Goal: Task Accomplishment & Management: Use online tool/utility

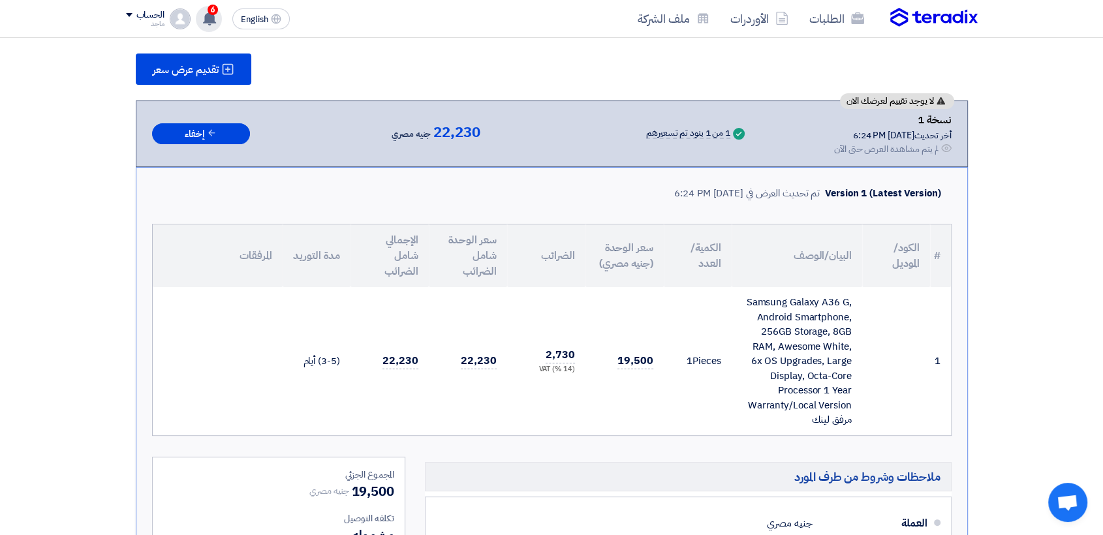
click at [214, 12] on span "6" at bounding box center [213, 10] width 10 height 10
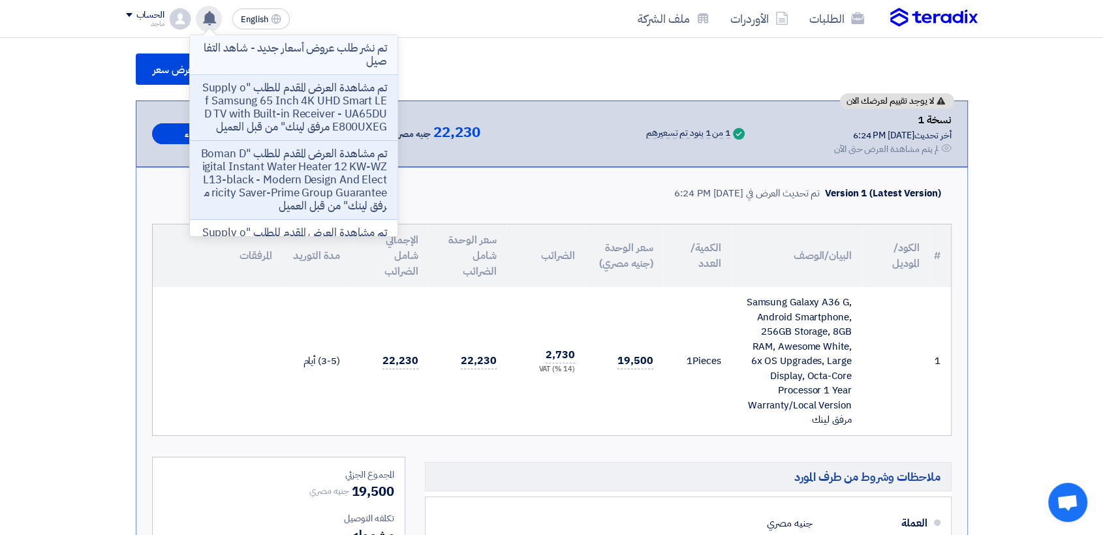
click at [323, 60] on p "تم نشر طلب عروض أسعار جديد - شاهد التفاصيل" at bounding box center [293, 55] width 187 height 26
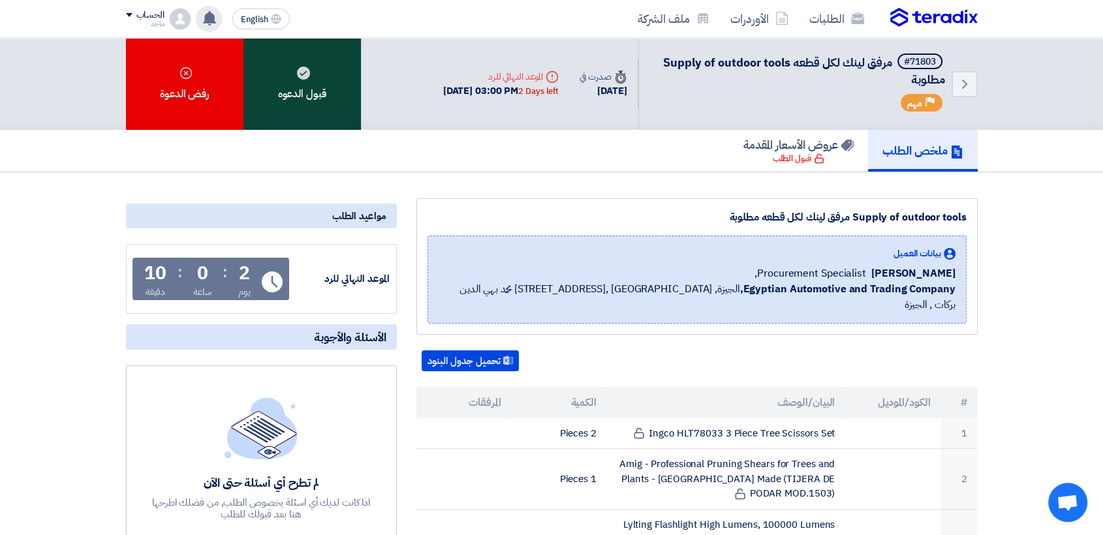
click at [264, 84] on div "قبول الدعوه" at bounding box center [303, 84] width 118 height 92
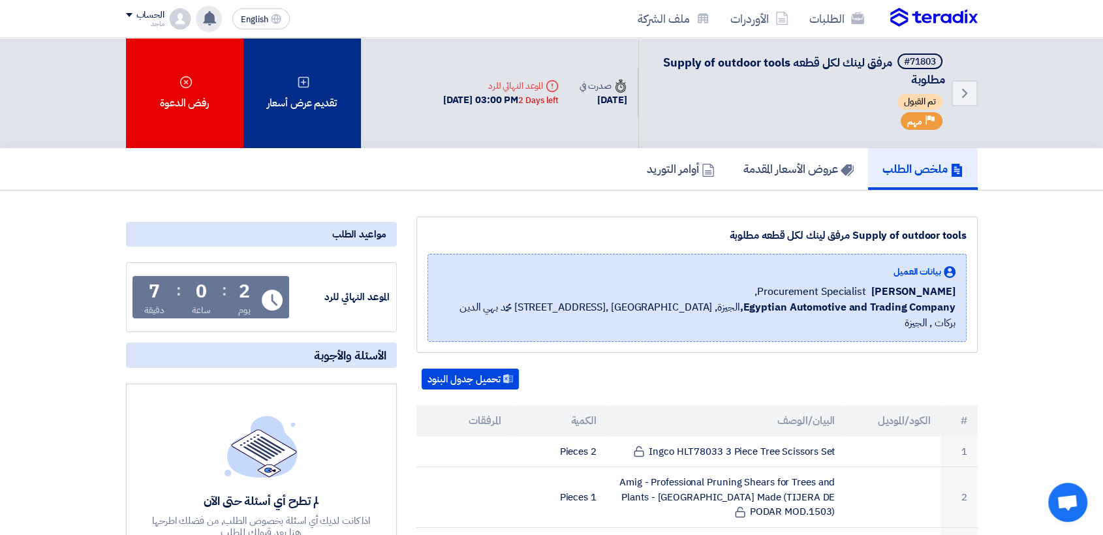
click at [316, 87] on div "تقديم عرض أسعار" at bounding box center [303, 93] width 118 height 110
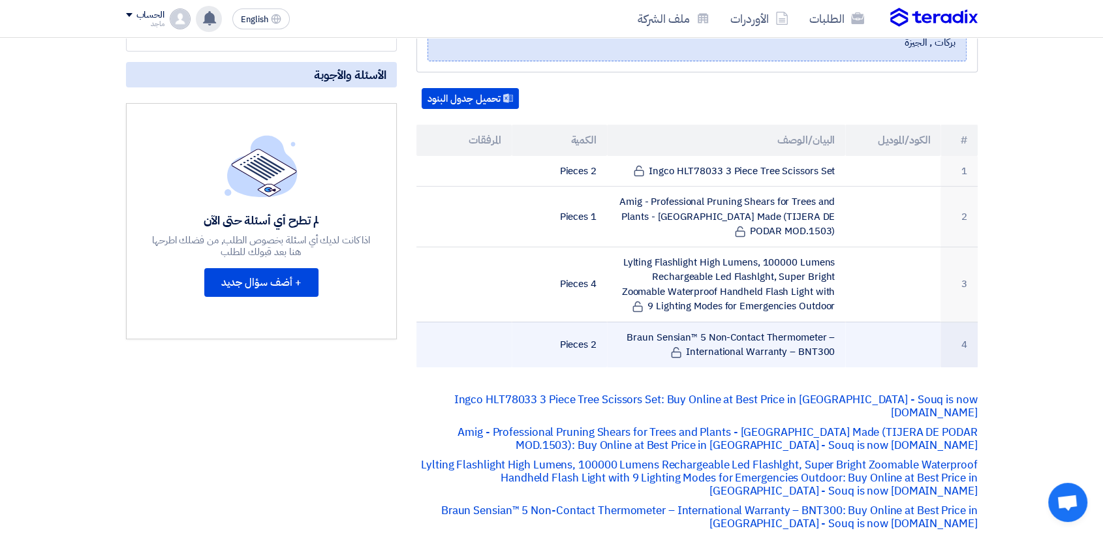
scroll to position [296, 0]
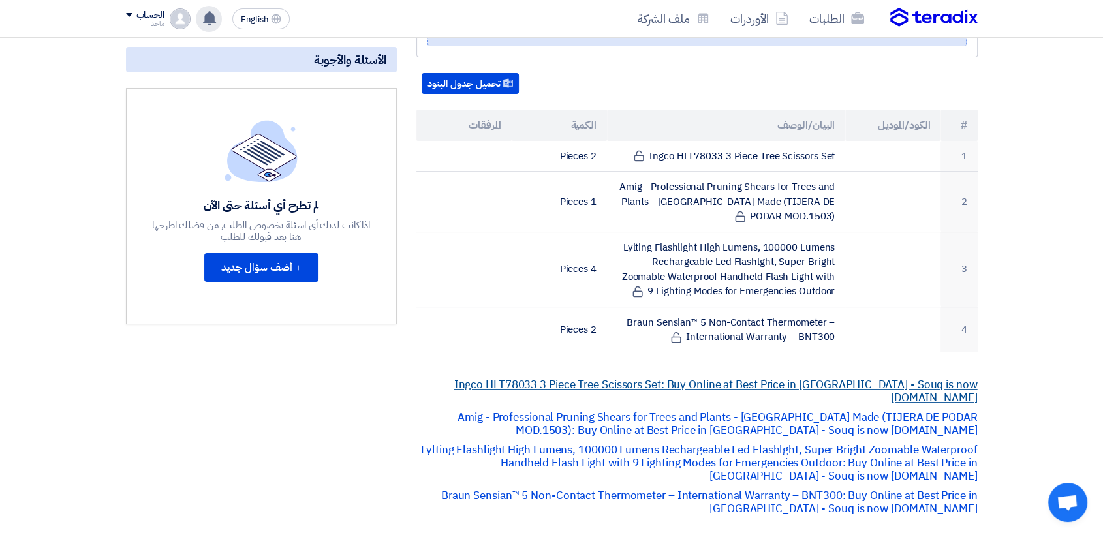
click at [622, 377] on link "Ingco HLT78033 3 Piece Tree Scissors Set: Buy Online at Best Price in [GEOGRAPH…" at bounding box center [716, 391] width 524 height 29
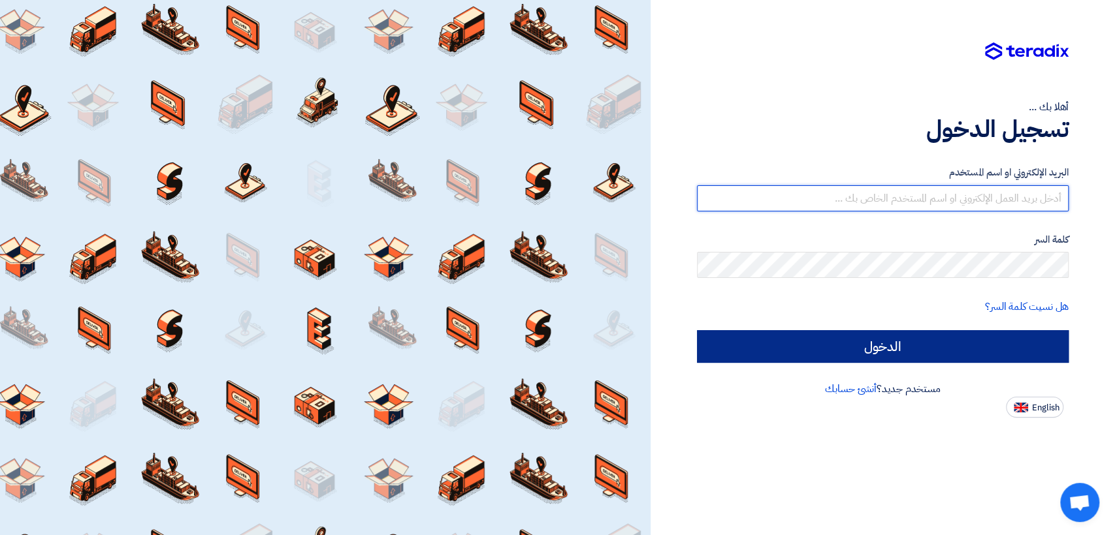
type input "italyaco2030@gmail.com"
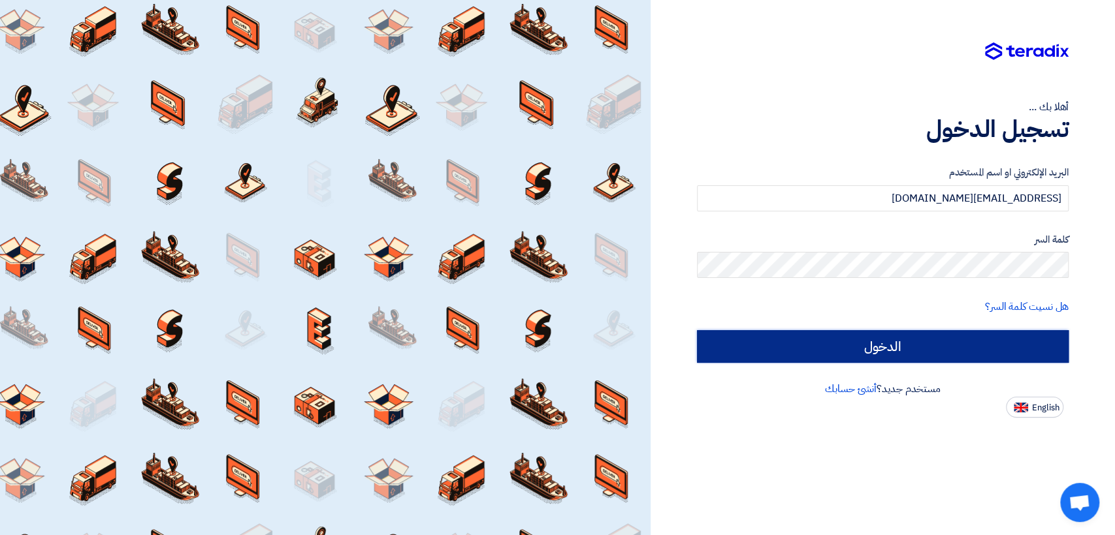
click at [759, 360] on input "الدخول" at bounding box center [883, 346] width 372 height 33
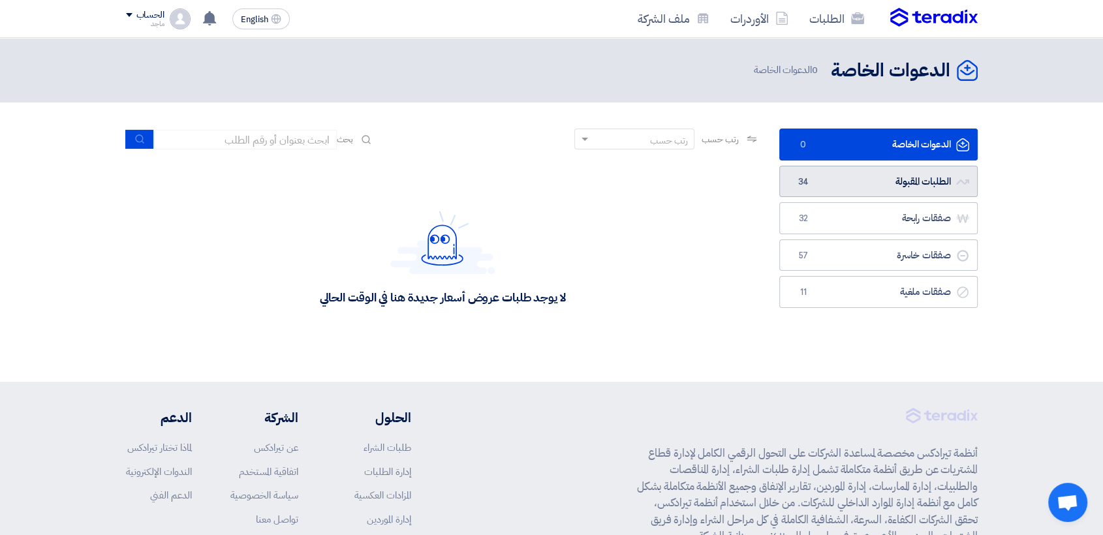
click at [859, 183] on link "الطلبات المقبولة الطلبات المقبولة 34" at bounding box center [879, 182] width 198 height 32
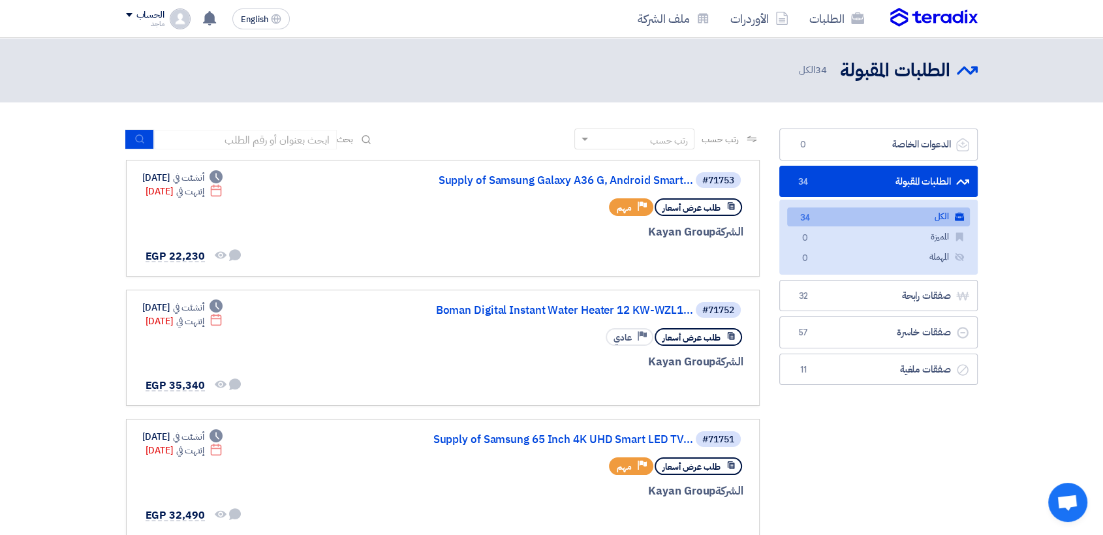
scroll to position [296, 0]
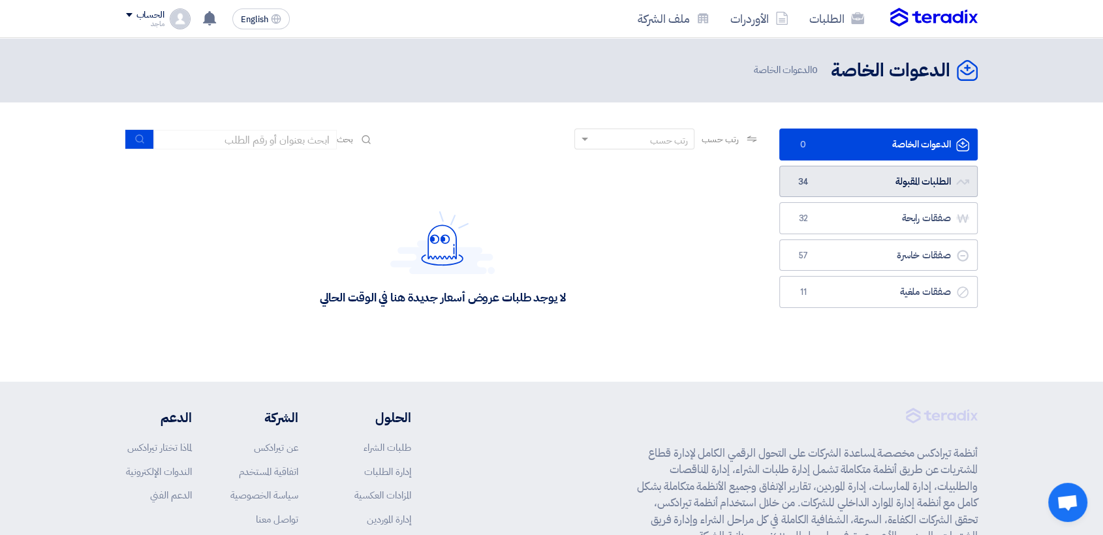
click at [810, 176] on span "34" at bounding box center [804, 182] width 16 height 13
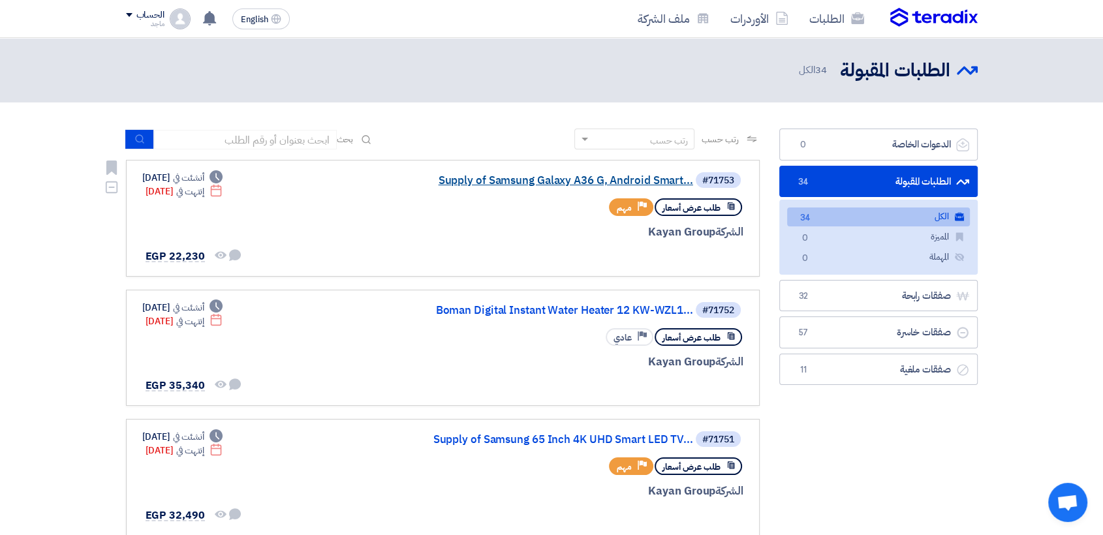
click at [653, 177] on link "Supply of Samsung Galaxy A36 G, Android Smart..." at bounding box center [562, 181] width 261 height 12
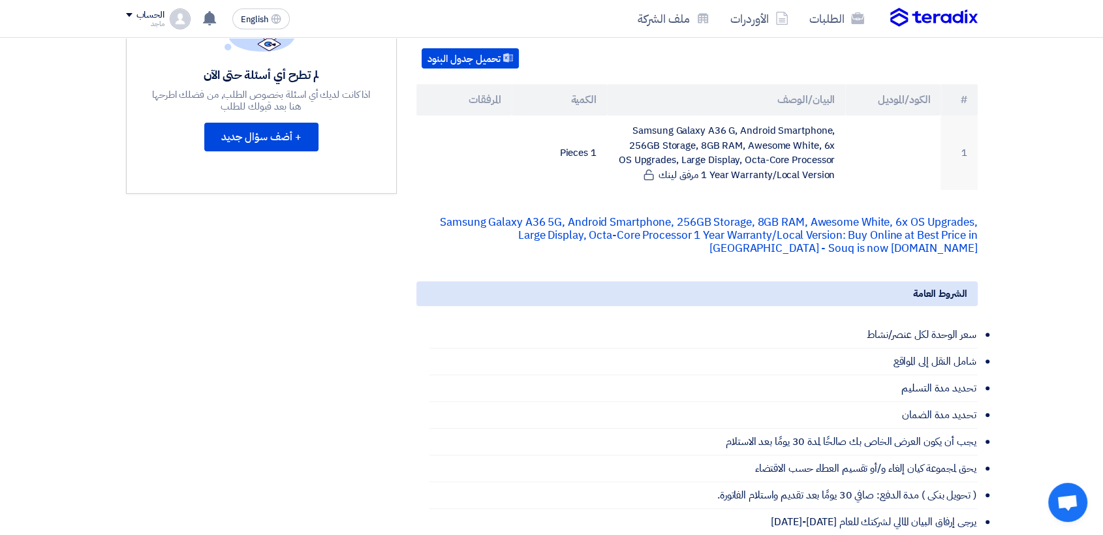
scroll to position [274, 0]
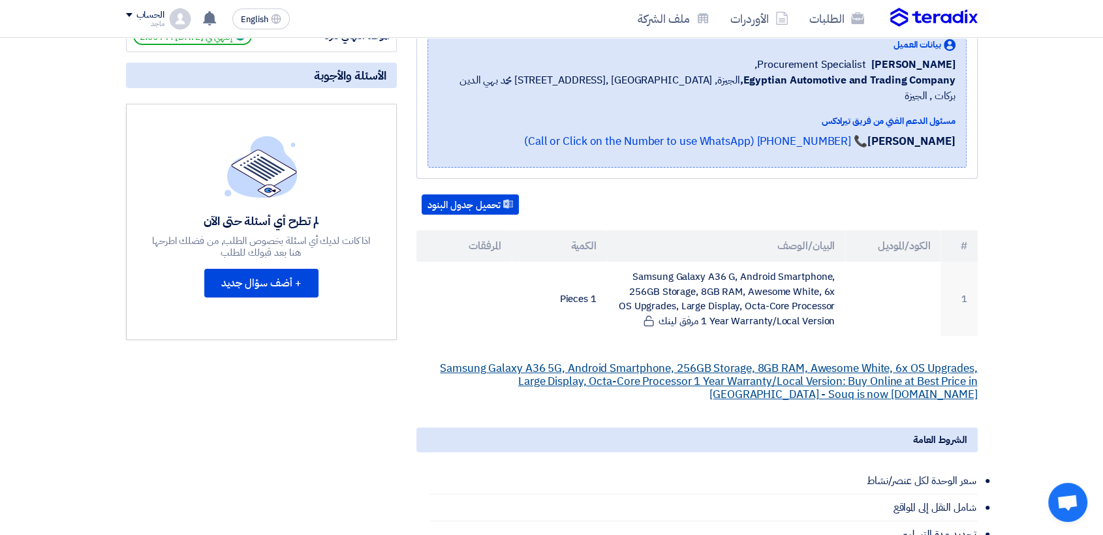
click at [571, 368] on link "Samsung Galaxy A36 5G, Android Smartphone, 256GB Storage, 8GB RAM, Awesome Whit…" at bounding box center [708, 381] width 537 height 42
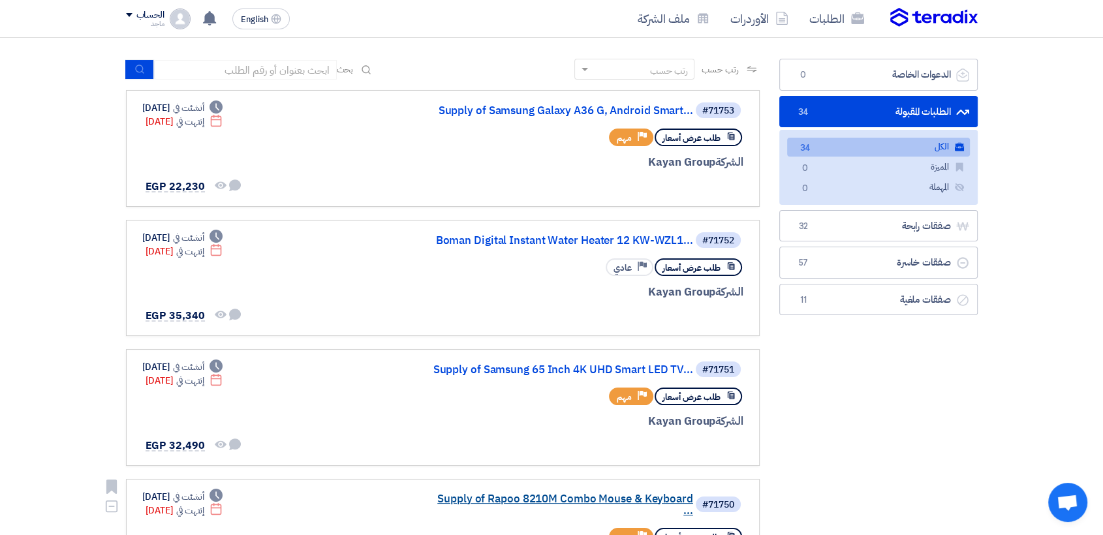
scroll to position [5, 0]
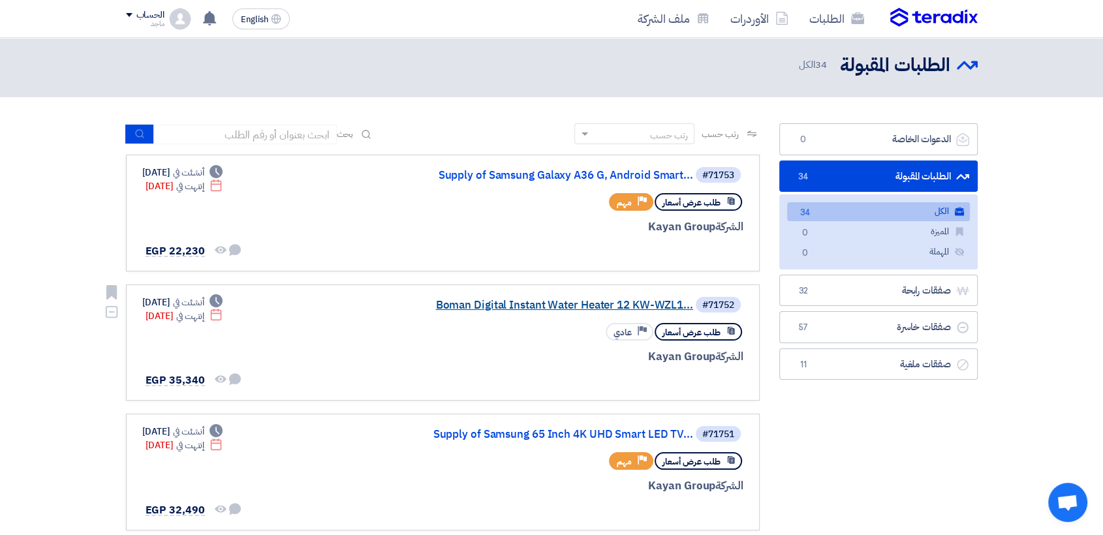
click at [548, 308] on link "Boman Digital Instant Water Heater 12 KW-WZL1..." at bounding box center [562, 306] width 261 height 12
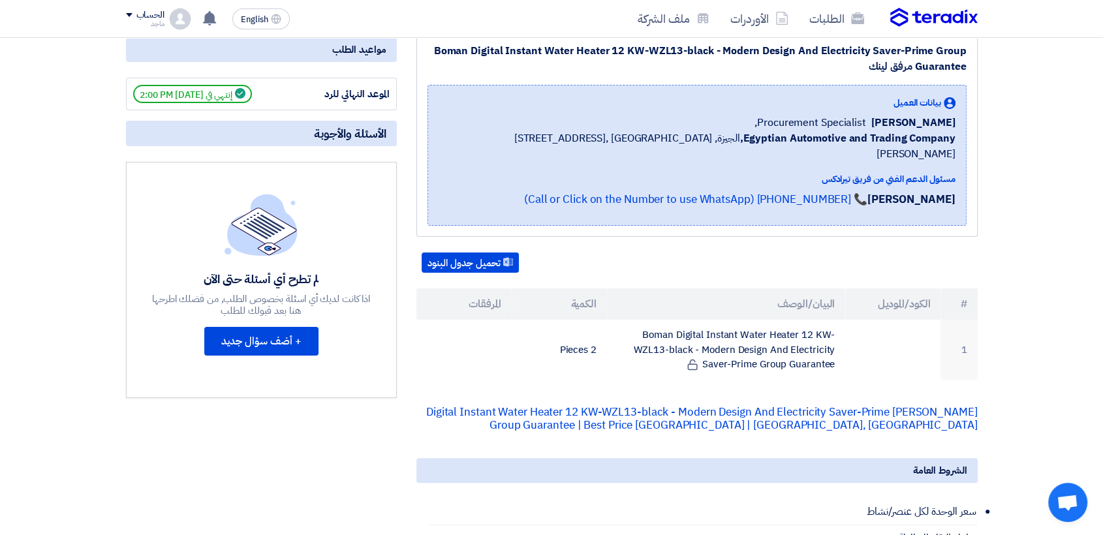
scroll to position [225, 0]
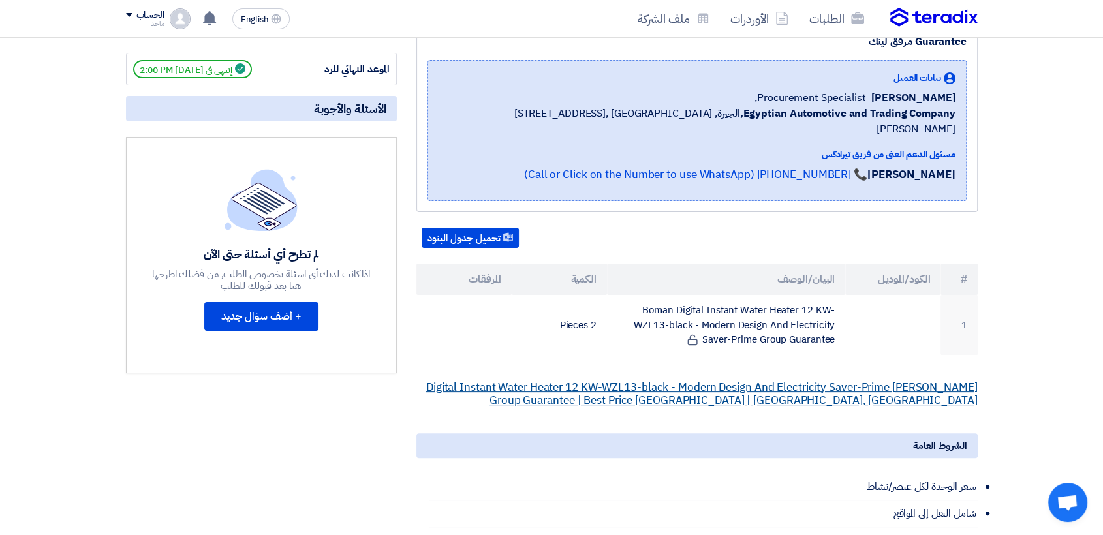
click at [563, 379] on link "BOMAN Boman Digital Instant Water Heater 12 KW-WZL13-black - Modern Design And …" at bounding box center [702, 393] width 552 height 29
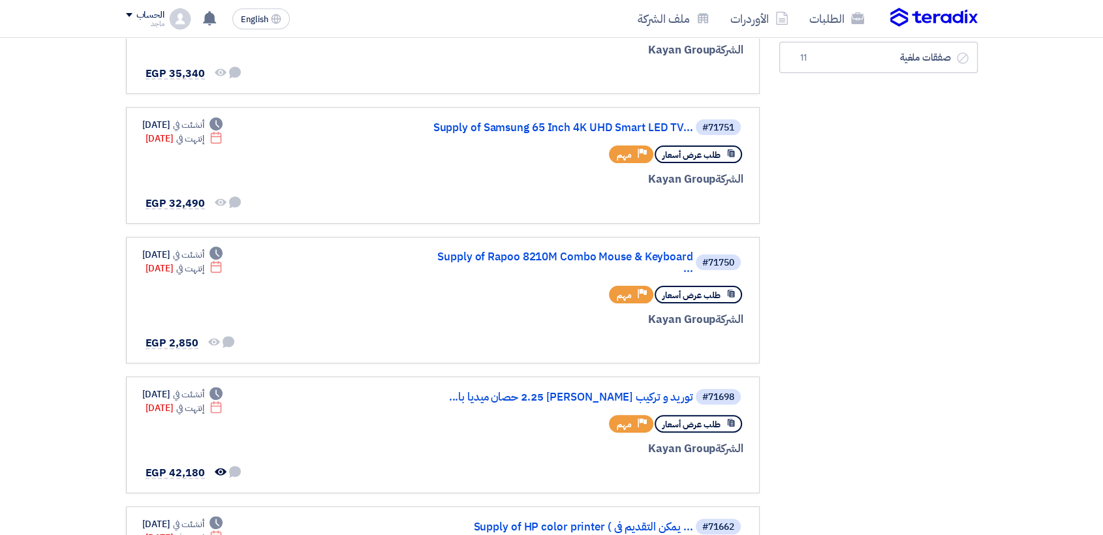
scroll to position [323, 0]
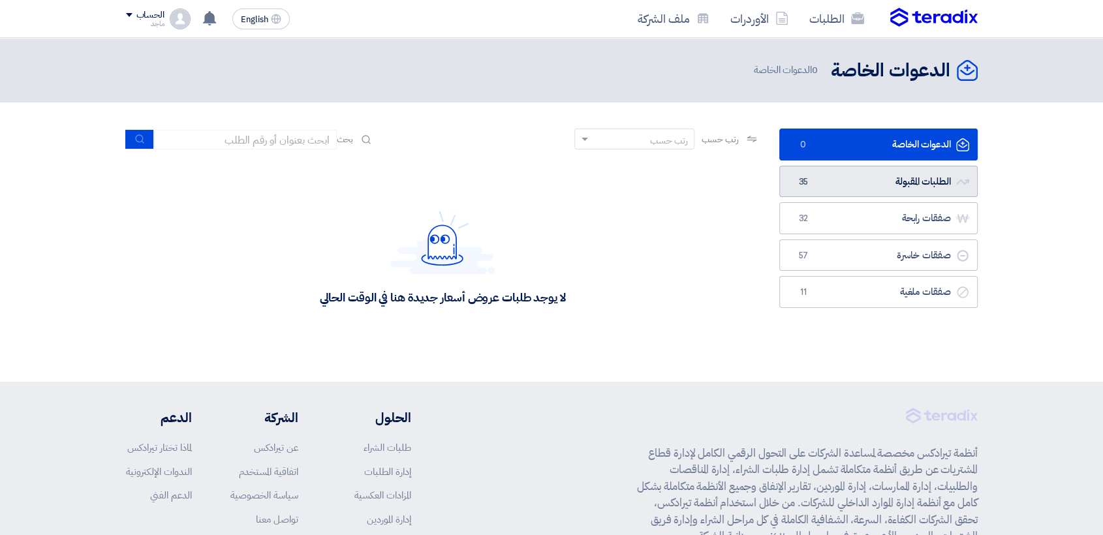
click at [805, 181] on span "35" at bounding box center [804, 182] width 16 height 13
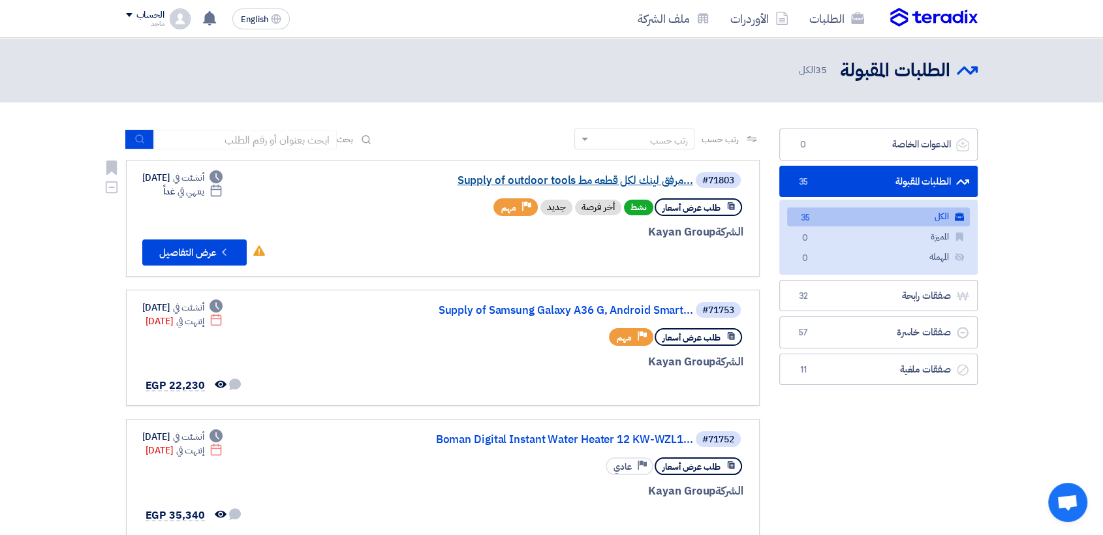
click at [608, 184] on link "Supply of outdoor tools مرفق لينك لكل قطعه مط..." at bounding box center [562, 181] width 261 height 12
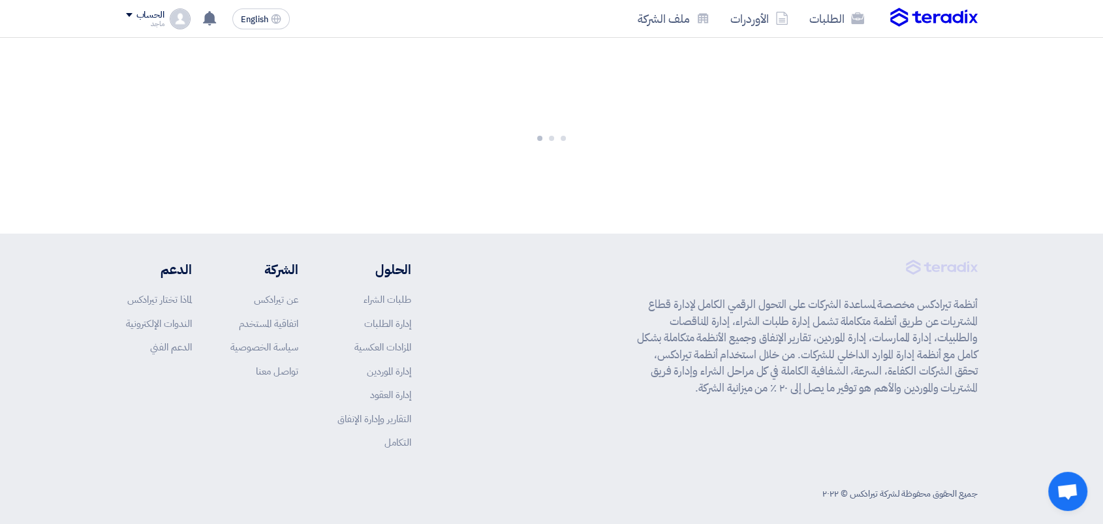
click at [608, 184] on div at bounding box center [551, 136] width 1103 height 196
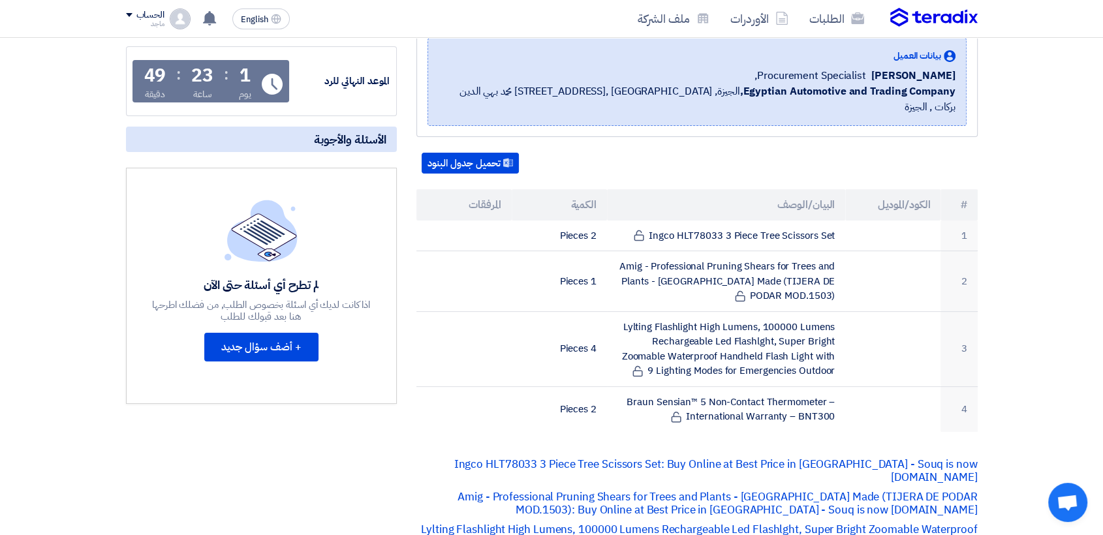
scroll to position [325, 0]
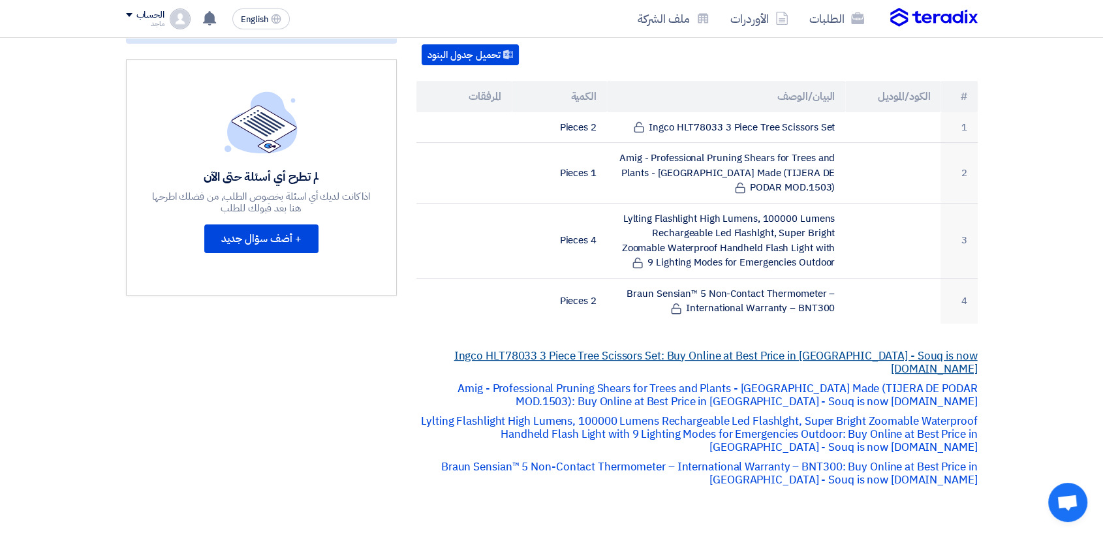
click at [582, 348] on link "Ingco HLT78033 3 Piece Tree Scissors Set: Buy Online at Best Price in [GEOGRAPH…" at bounding box center [716, 362] width 524 height 29
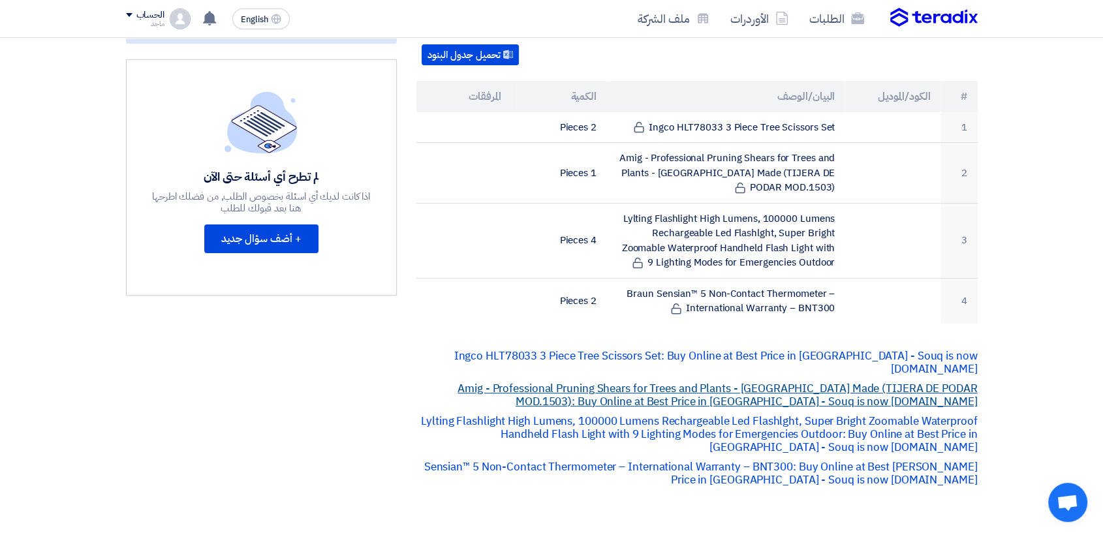
click at [505, 381] on link "Amig - Professional Pruning Shears for Trees and Plants - [GEOGRAPHIC_DATA] Mad…" at bounding box center [718, 395] width 520 height 29
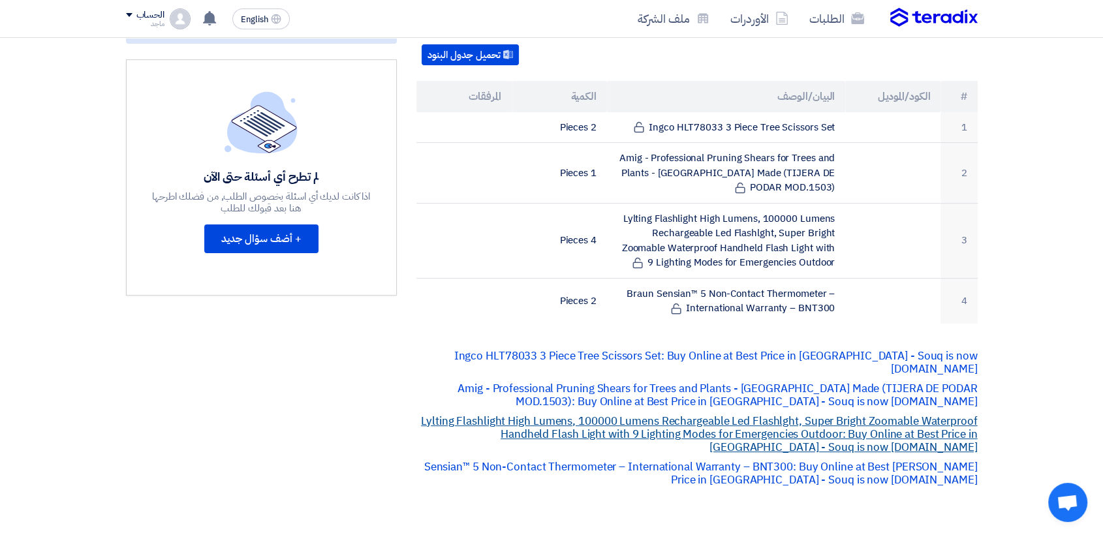
click at [587, 413] on link "Lylting Flashlight High Lumens, 100000 Lumens Rechargeable Led Flashlght, Super…" at bounding box center [699, 434] width 556 height 42
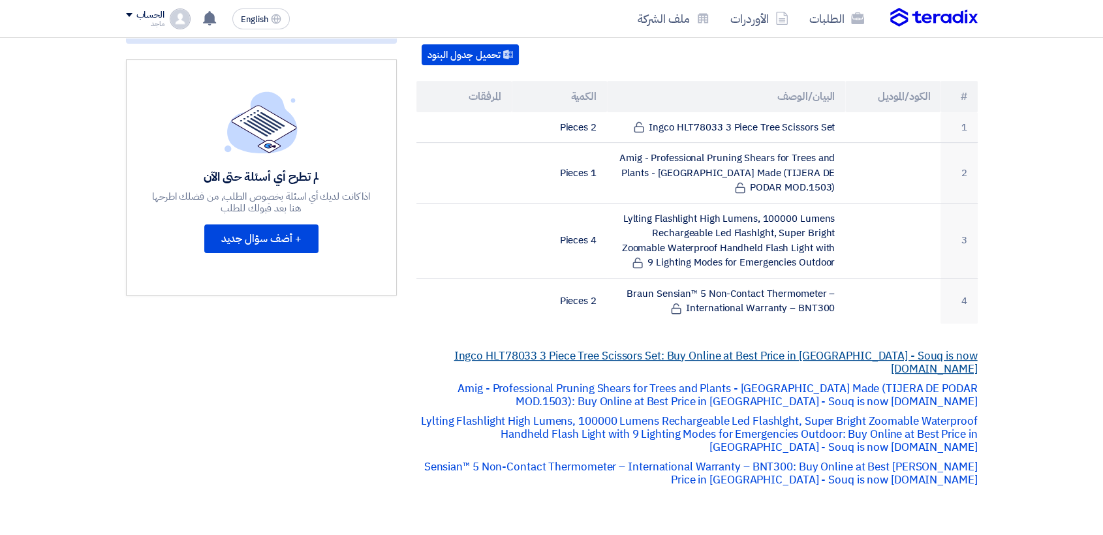
scroll to position [325, 0]
click at [549, 348] on link "Ingco HLT78033 3 Piece Tree Scissors Set: Buy Online at Best Price in [GEOGRAPH…" at bounding box center [716, 362] width 524 height 29
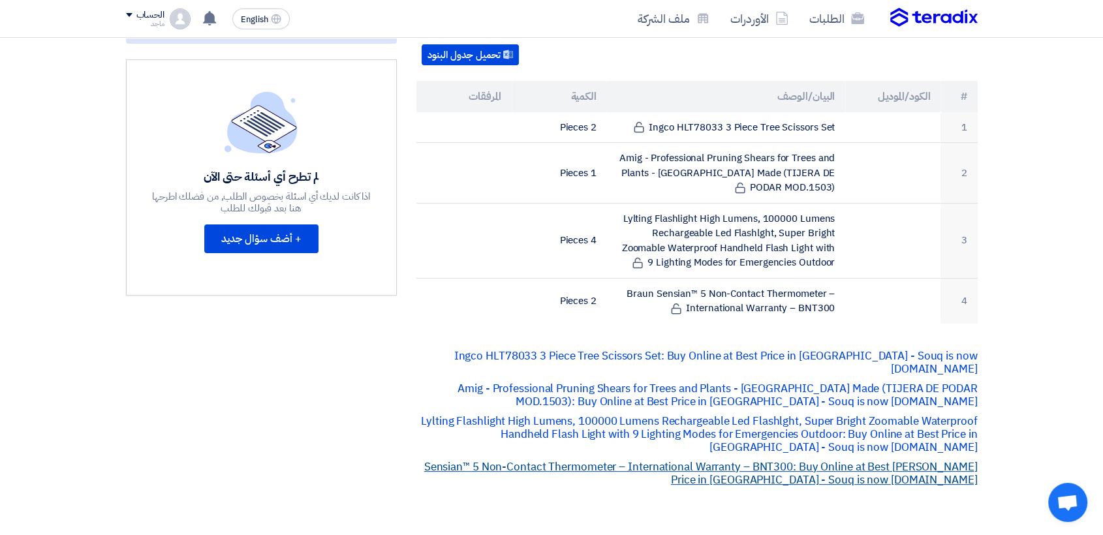
click at [620, 459] on link "[PERSON_NAME] Sensian™ 5 Non-Contact Thermometer – International Warranty – BNT…" at bounding box center [701, 473] width 554 height 29
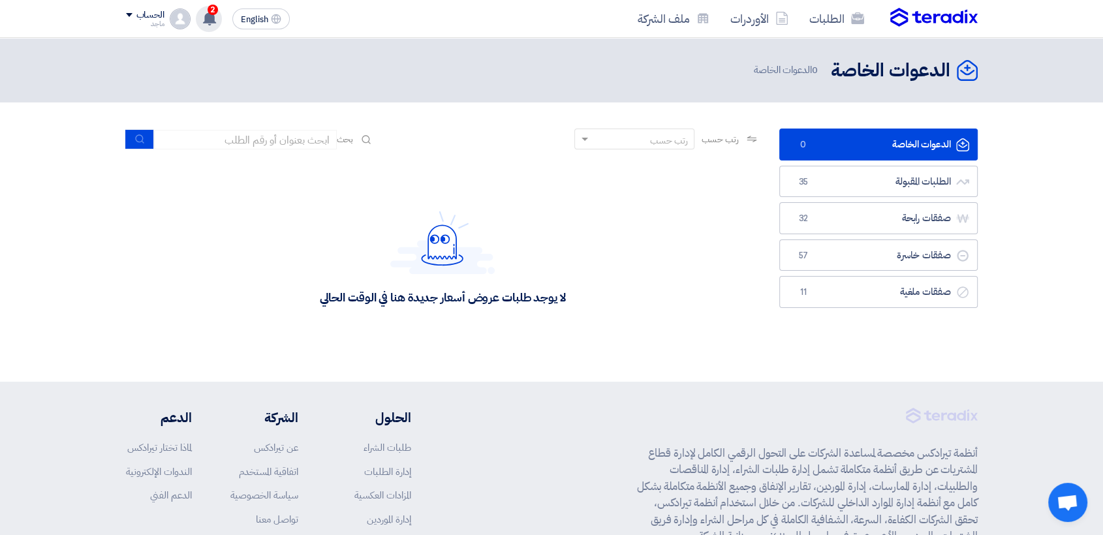
click at [209, 8] on span "2" at bounding box center [213, 10] width 10 height 10
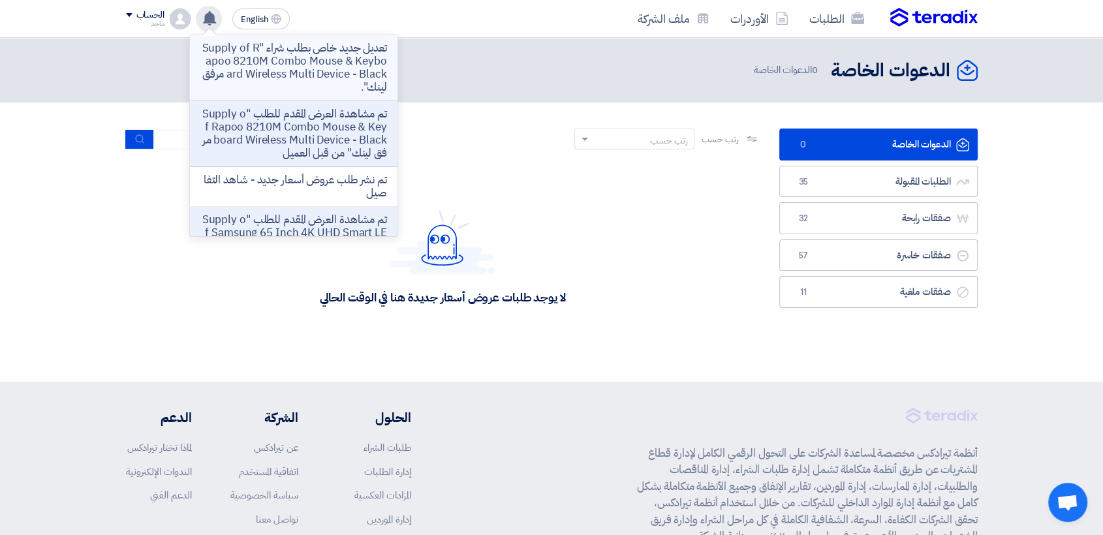
click at [242, 59] on p "تعديل جديد خاص بطلب شراء "Supply of Rapoo 8210M Combo Mouse & Keyboard Wireless…" at bounding box center [293, 68] width 187 height 52
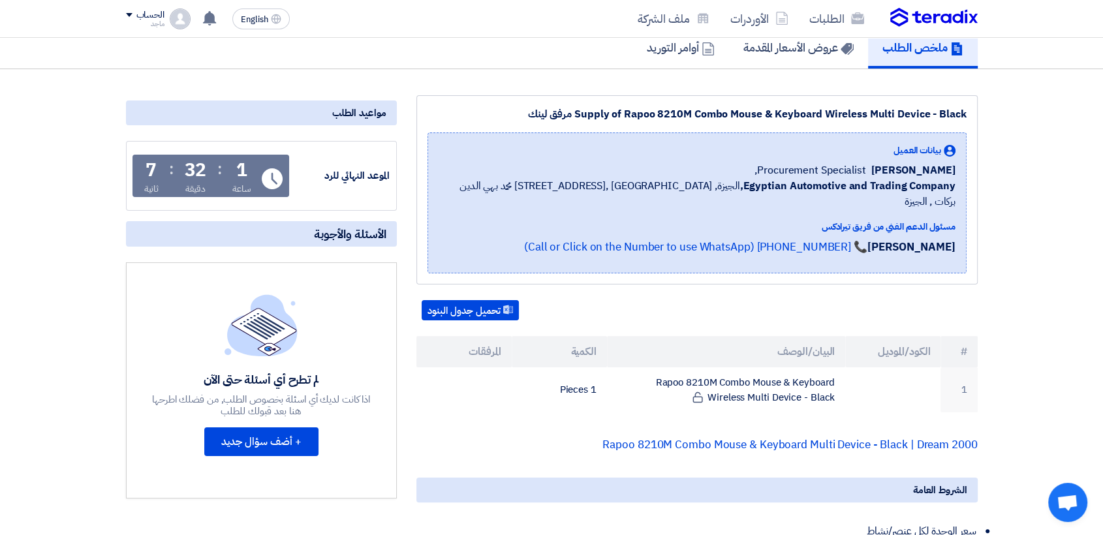
scroll to position [137, 0]
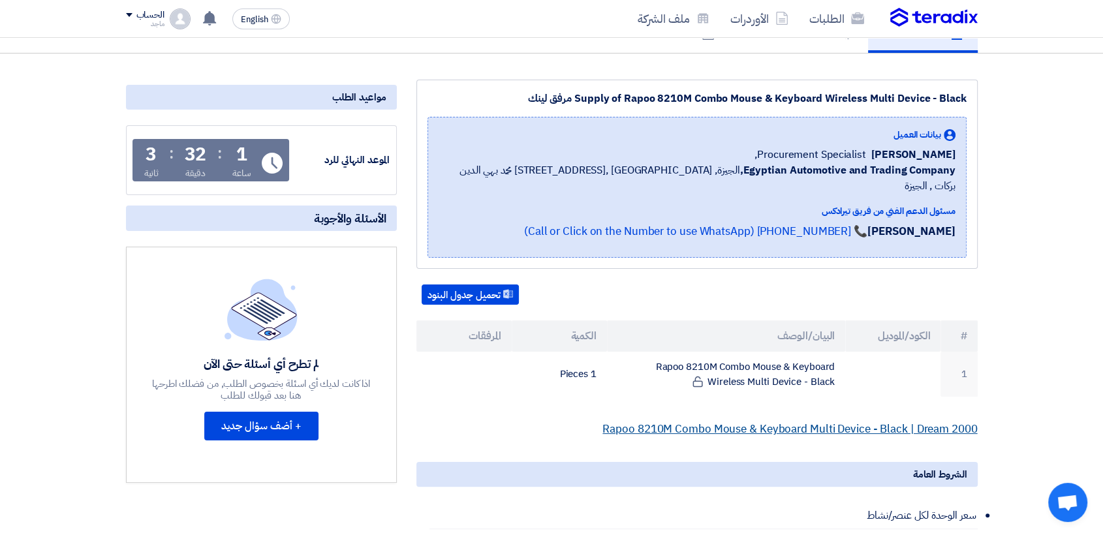
click at [799, 421] on link "Rapoo 8210M Combo Mouse & Keyboard Multi Device - Black | Dream 2000" at bounding box center [790, 429] width 375 height 16
click at [718, 421] on link "Rapoo 8210M Combo Mouse & Keyboard Multi Device - Black | Dream 2000" at bounding box center [790, 429] width 375 height 16
click at [904, 421] on link "Rapoo 8210M Combo Mouse & Keyboard Multi Device - Black | Dream 2000" at bounding box center [790, 429] width 375 height 16
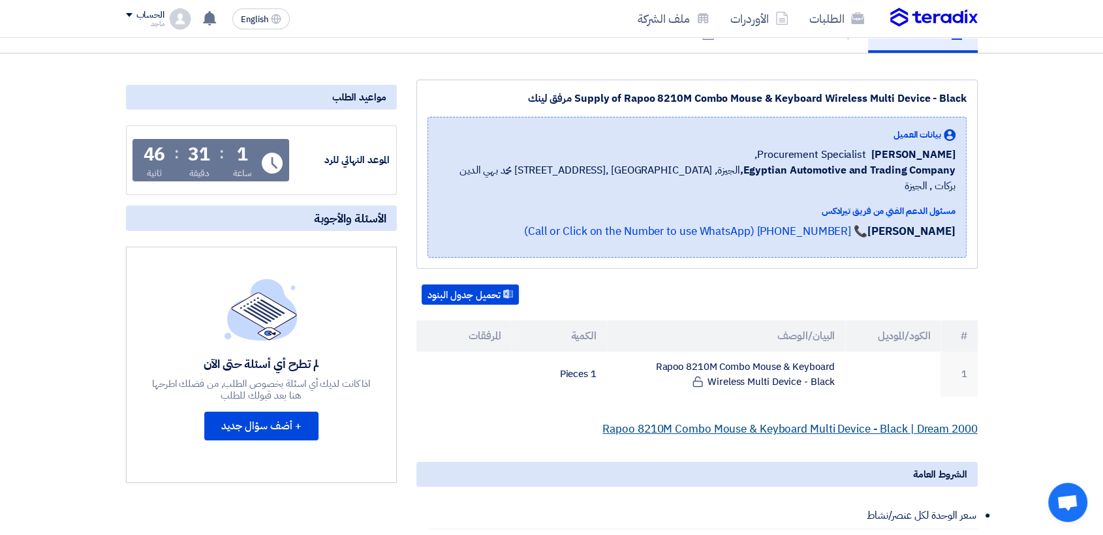
click at [904, 421] on link "Rapoo 8210M Combo Mouse & Keyboard Multi Device - Black | Dream 2000" at bounding box center [790, 429] width 375 height 16
click at [825, 421] on link "Rapoo 8210M Combo Mouse & Keyboard Multi Device - Black | Dream 2000" at bounding box center [790, 429] width 375 height 16
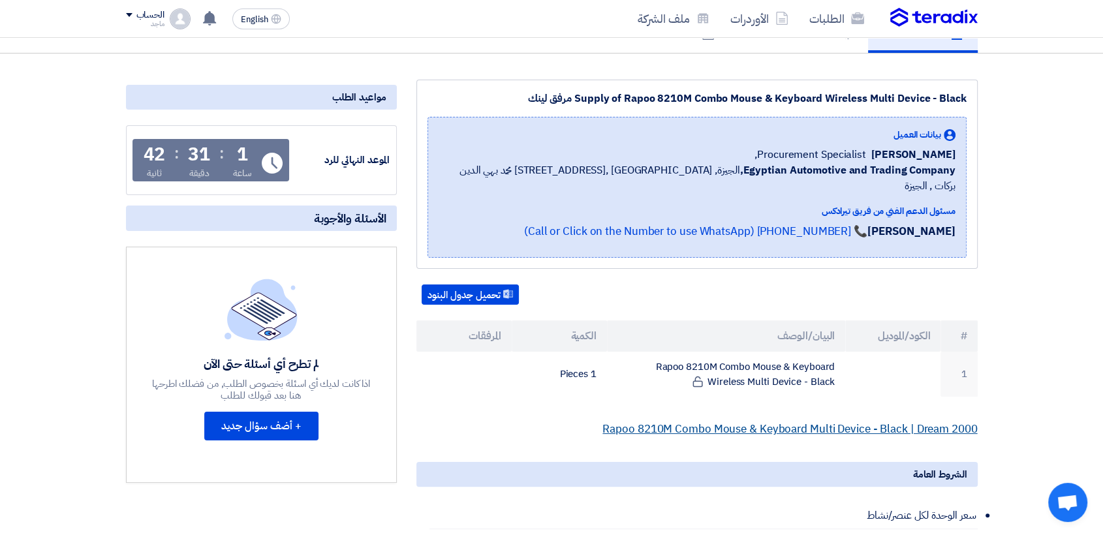
click at [825, 421] on link "Rapoo 8210M Combo Mouse & Keyboard Multi Device - Black | Dream 2000" at bounding box center [790, 429] width 375 height 16
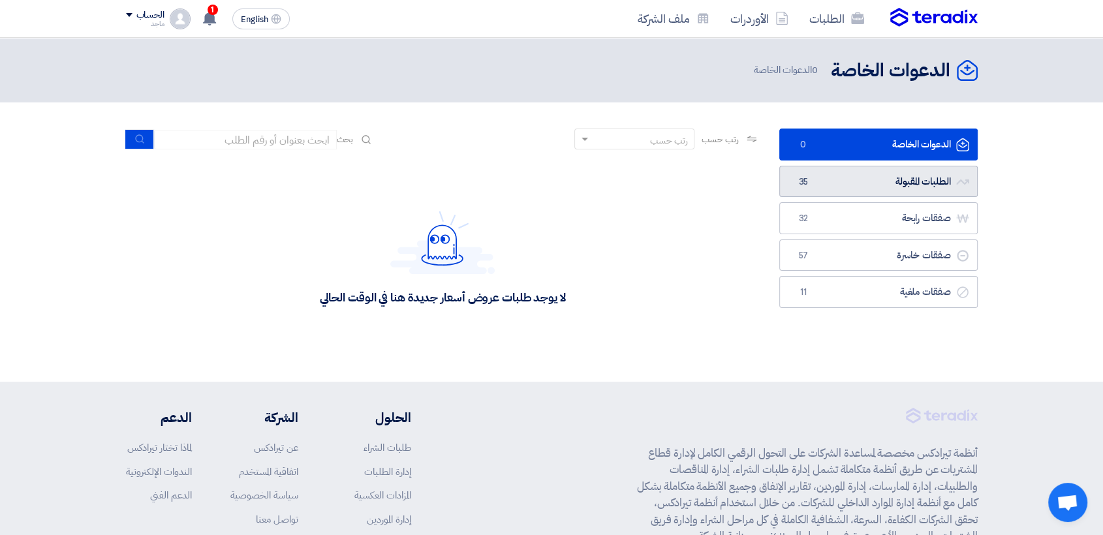
click at [791, 184] on link "الطلبات المقبولة الطلبات المقبولة 35" at bounding box center [879, 182] width 198 height 32
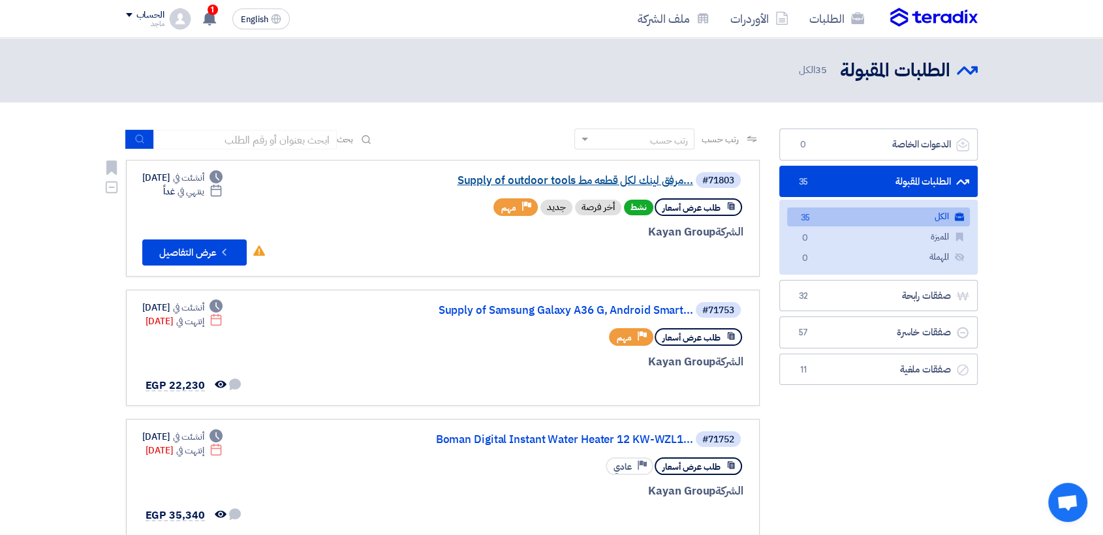
click at [624, 183] on link "Supply of outdoor tools مرفق لينك لكل قطعه مط..." at bounding box center [562, 181] width 261 height 12
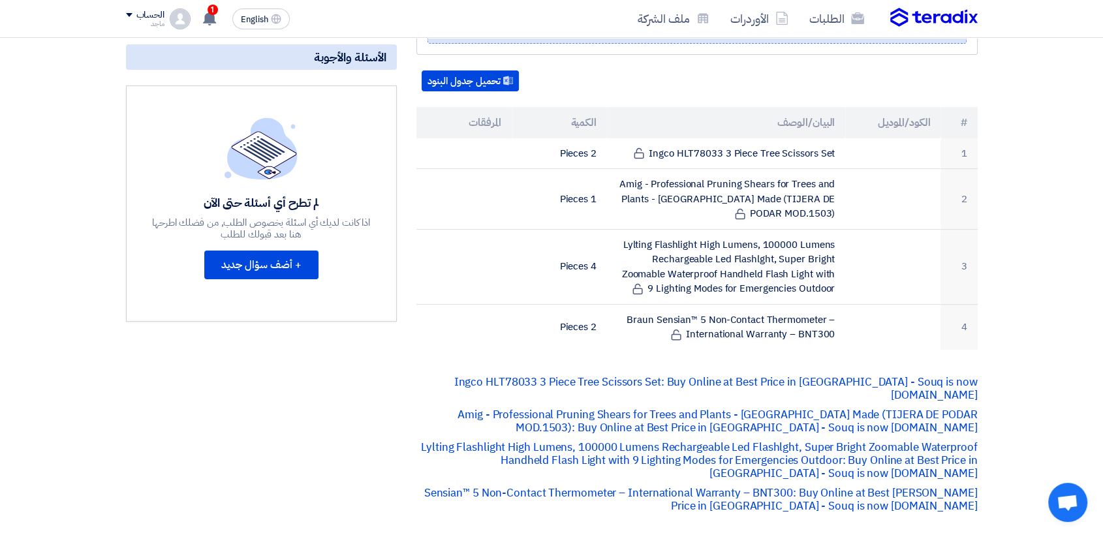
scroll to position [334, 0]
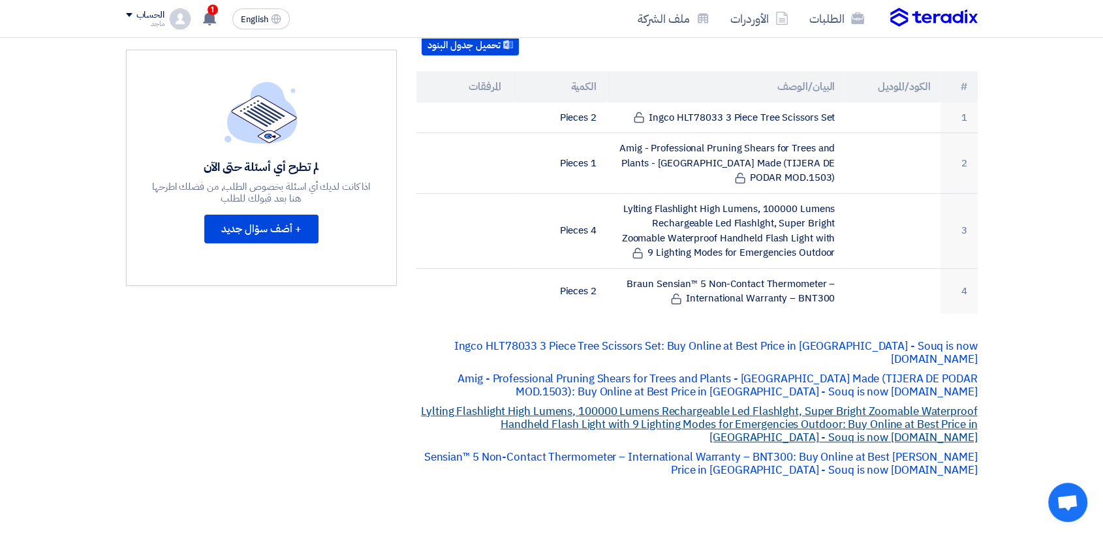
click at [690, 404] on link "Lylting Flashlight High Lumens, 100000 Lumens Rechargeable Led Flashlght, Super…" at bounding box center [699, 425] width 556 height 42
